Goal: Subscribe to service/newsletter

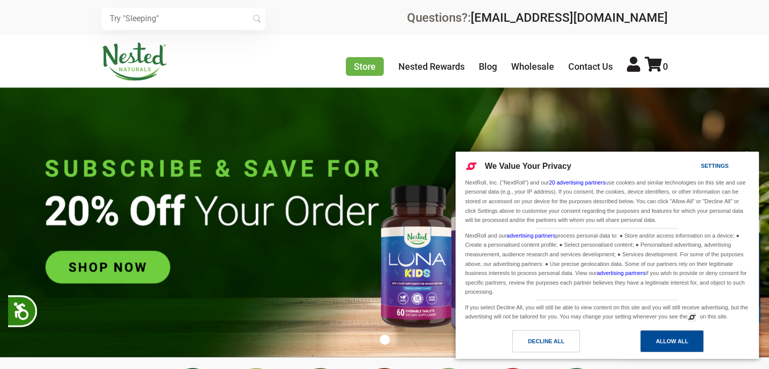
click at [655, 340] on div "Allow All" at bounding box center [671, 341] width 32 height 11
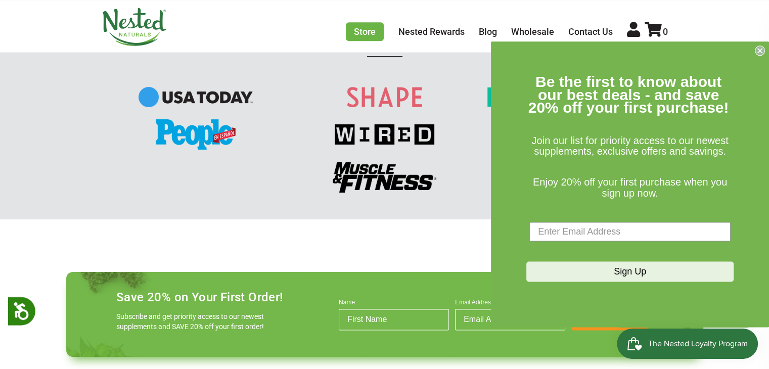
scroll to position [1237, 0]
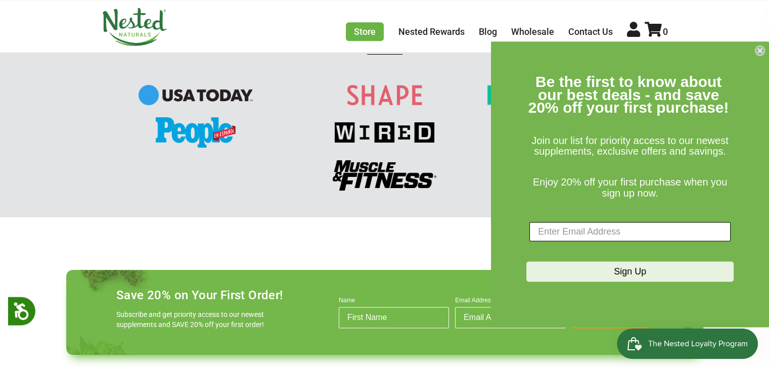
click at [669, 229] on input "Enter Email Address" at bounding box center [629, 231] width 201 height 19
paste input "Nested Naturals"
click at [669, 229] on input "Nested Naturals" at bounding box center [629, 231] width 201 height 19
type input "N"
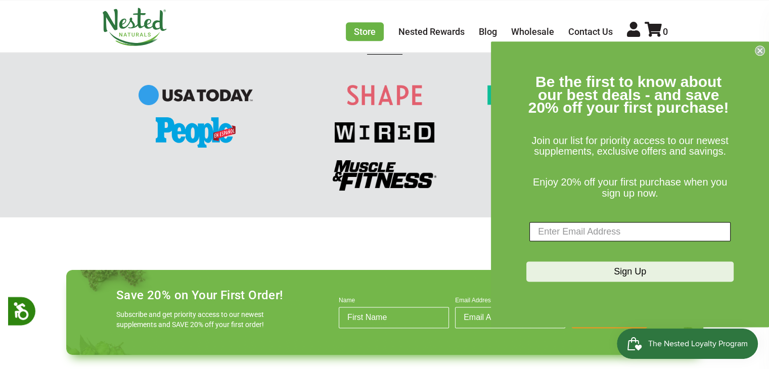
click at [599, 235] on input "Enter Email Address" at bounding box center [629, 231] width 201 height 19
type input "[EMAIL_ADDRESS][DOMAIN_NAME]"
click at [611, 269] on button "Sign Up" at bounding box center [629, 272] width 207 height 20
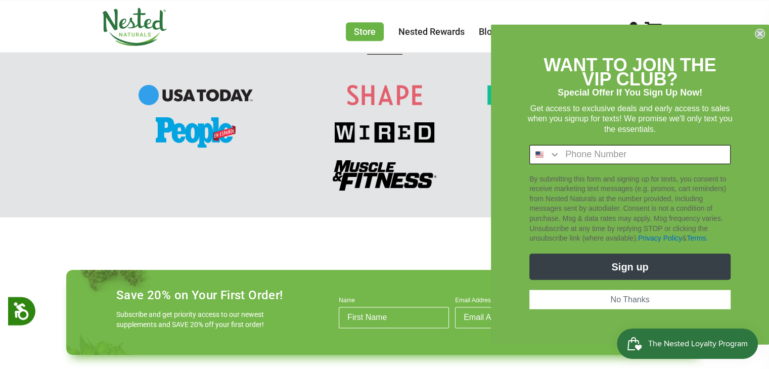
scroll to position [0, 355]
click at [614, 160] on input "Phone Number" at bounding box center [645, 154] width 170 height 18
click at [548, 152] on button "Search Countries" at bounding box center [545, 154] width 30 height 18
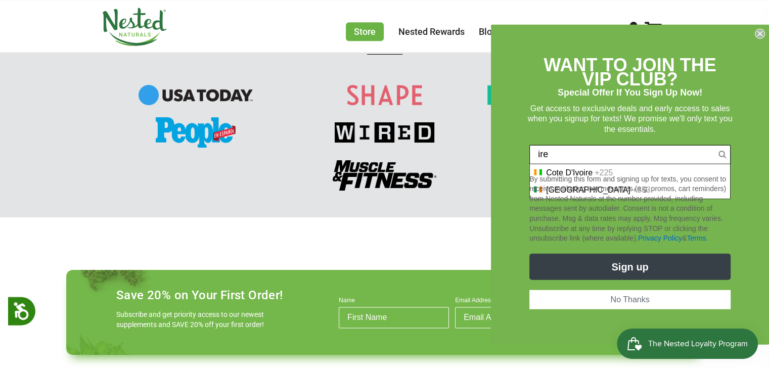
type input "ire"
click at [555, 190] on p "By submitting this form and signing up for texts, you consent to receive market…" at bounding box center [629, 208] width 201 height 69
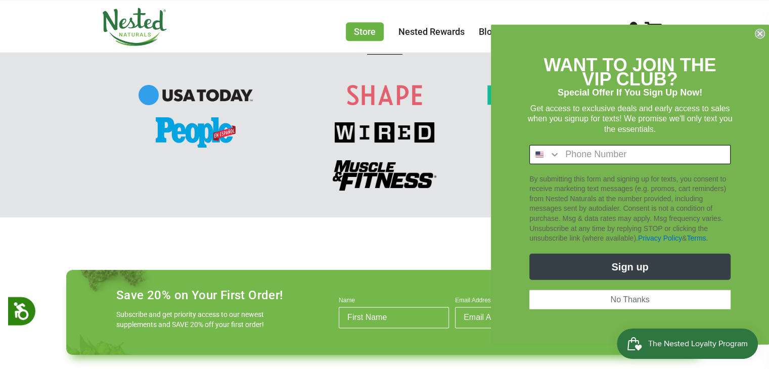
click at [606, 158] on input "Phone Number" at bounding box center [645, 154] width 170 height 18
click at [605, 297] on button "No Thanks" at bounding box center [629, 299] width 201 height 19
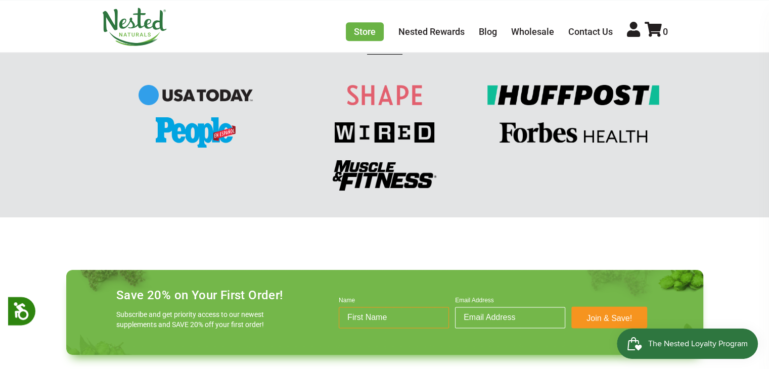
click at [416, 315] on input "Name" at bounding box center [394, 317] width 110 height 21
type input "ben"
click at [481, 308] on input "Email Address" at bounding box center [510, 317] width 110 height 21
type input "[EMAIL_ADDRESS][DOMAIN_NAME]"
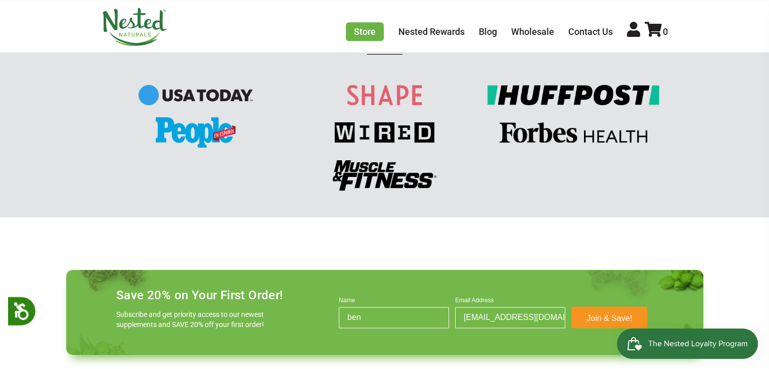
click at [588, 313] on button "Join & Save!" at bounding box center [609, 317] width 76 height 22
